Goal: Task Accomplishment & Management: Complete application form

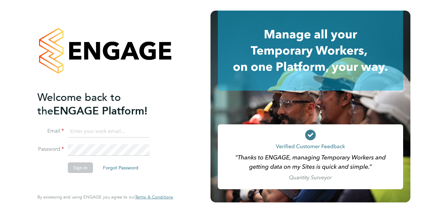
type input "[PERSON_NAME][EMAIL_ADDRESS][DOMAIN_NAME]"
click at [81, 168] on button "Sign In" at bounding box center [80, 167] width 25 height 11
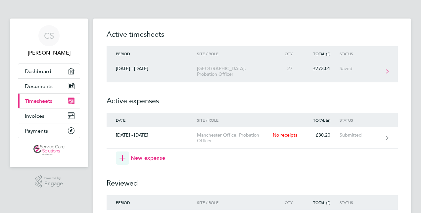
click at [342, 69] on div "Saved" at bounding box center [359, 69] width 41 height 6
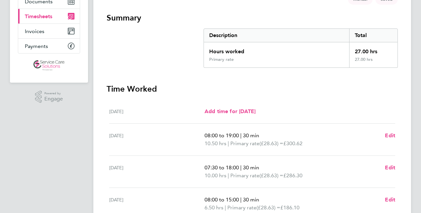
scroll to position [93, 0]
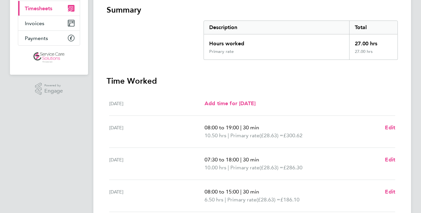
click at [228, 158] on span "07:30 to 18:00" at bounding box center [221, 159] width 34 height 6
click at [230, 159] on span "07:30 to 18:00" at bounding box center [221, 159] width 34 height 6
click at [237, 159] on span "07:30 to 18:00" at bounding box center [221, 159] width 34 height 6
click at [386, 160] on span "Edit" at bounding box center [390, 159] width 10 height 6
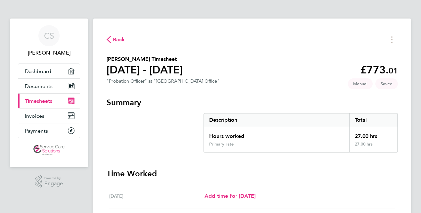
select select "30"
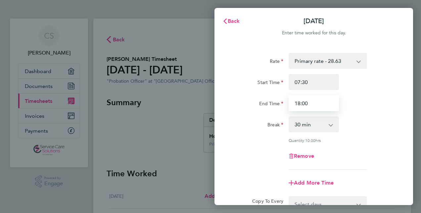
click at [300, 103] on input "18:00" at bounding box center [313, 103] width 50 height 16
type input "19:00"
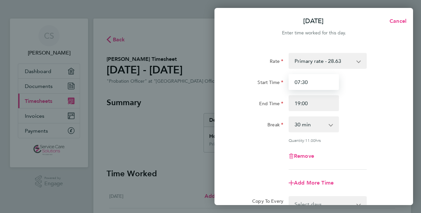
click at [312, 81] on input "07:30" at bounding box center [313, 82] width 50 height 16
type input "08:00"
click at [402, 191] on div "Rate Primary rate - 28.63 Start Time 08:00 End Time 19:00 Break 0 min 15 min 30…" at bounding box center [313, 147] width 198 height 204
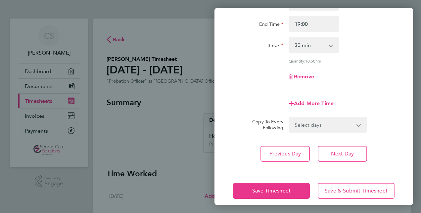
scroll to position [86, 0]
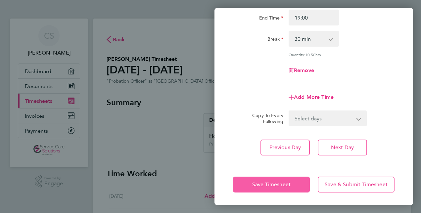
click at [291, 181] on button "Save Timesheet" at bounding box center [271, 185] width 77 height 16
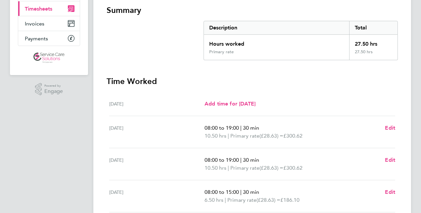
scroll to position [172, 0]
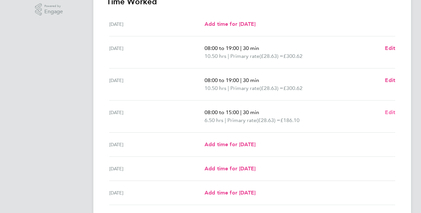
click at [392, 113] on span "Edit" at bounding box center [390, 112] width 10 height 6
select select "30"
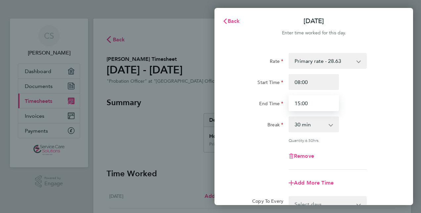
click at [299, 104] on input "15:00" at bounding box center [313, 103] width 50 height 16
click at [383, 139] on div "Quantity: 6.00 hrs" at bounding box center [313, 140] width 167 height 5
click at [309, 105] on input "14:30" at bounding box center [313, 103] width 50 height 16
type input "14:00"
click at [331, 124] on app-icon-cross-button at bounding box center [334, 124] width 8 height 15
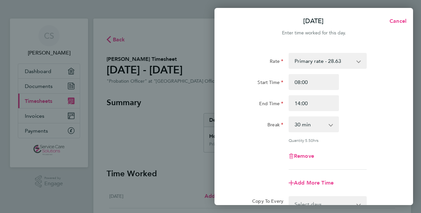
click at [331, 126] on app-icon-cross-button at bounding box center [334, 124] width 8 height 15
click at [311, 124] on select "0 min 15 min 30 min 45 min 60 min 75 min 90 min" at bounding box center [309, 124] width 41 height 15
select select "0"
click at [289, 117] on select "0 min 15 min 30 min 45 min 60 min 75 min 90 min" at bounding box center [309, 124] width 41 height 15
click at [377, 167] on div "Rate Primary rate - 28.63 Start Time 08:00 End Time 14:00 Break 0 min 15 min 30…" at bounding box center [313, 111] width 161 height 117
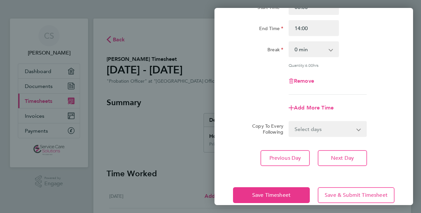
scroll to position [86, 0]
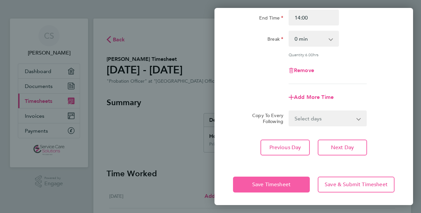
click at [294, 179] on button "Save Timesheet" at bounding box center [271, 185] width 77 height 16
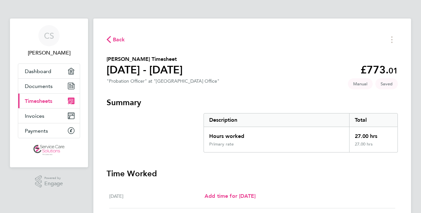
click at [382, 142] on div "27.00 hrs" at bounding box center [373, 147] width 48 height 11
click at [372, 141] on div "27.00 hrs" at bounding box center [373, 134] width 48 height 15
